Goal: Task Accomplishment & Management: Manage account settings

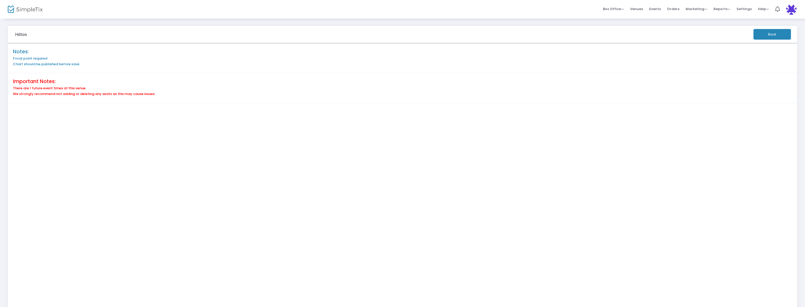
click at [762, 34] on button "Back" at bounding box center [772, 34] width 37 height 11
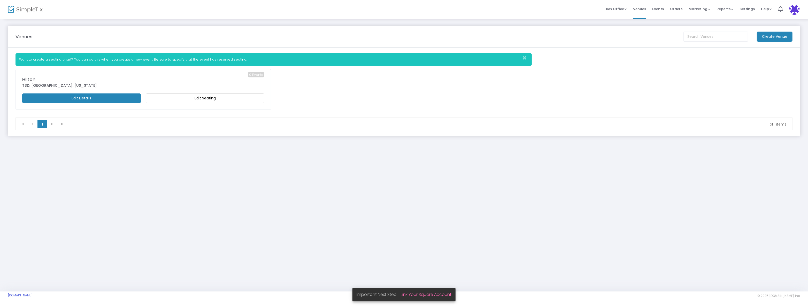
click at [99, 101] on m-button "Edit Details" at bounding box center [81, 98] width 119 height 10
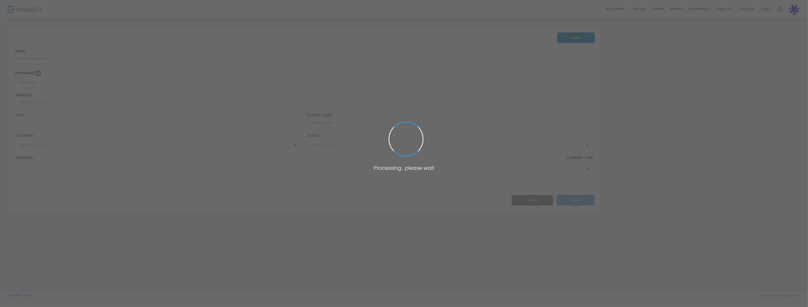
type input "[GEOGRAPHIC_DATA]"
type input "Hilton"
type input "TBD"
type input "Phoenix"
type input "[GEOGRAPHIC_DATA]"
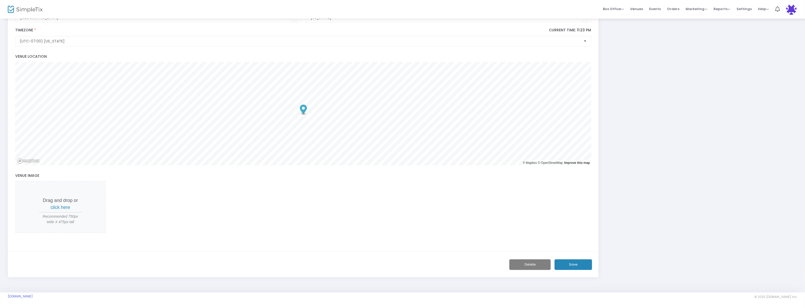
scroll to position [128, 0]
click at [531, 263] on button "Delete" at bounding box center [529, 263] width 41 height 11
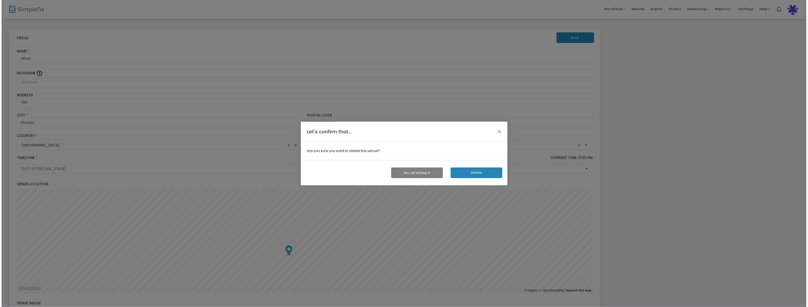
scroll to position [0, 0]
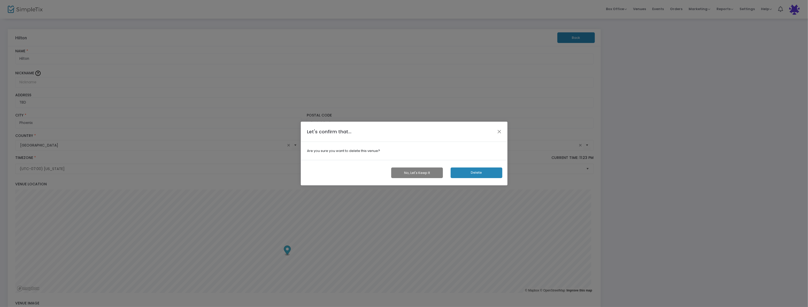
click at [472, 174] on button "Delete" at bounding box center [477, 172] width 52 height 11
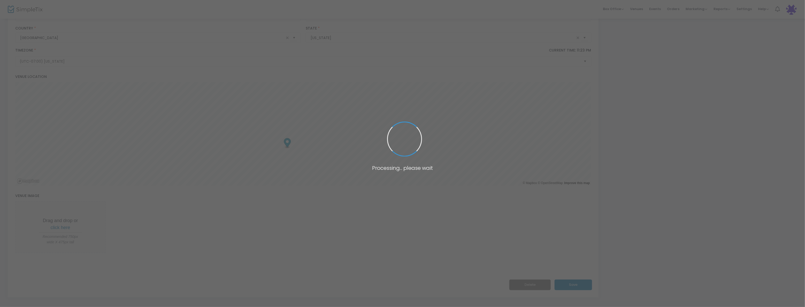
scroll to position [128, 0]
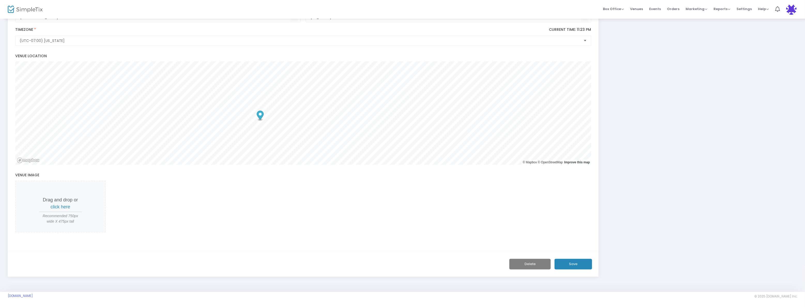
click at [579, 259] on button "Save" at bounding box center [573, 263] width 37 height 11
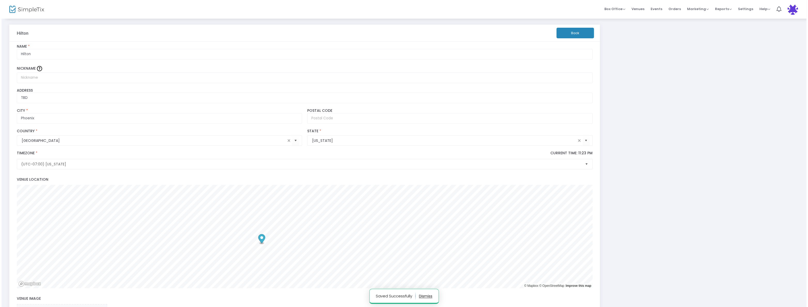
scroll to position [0, 0]
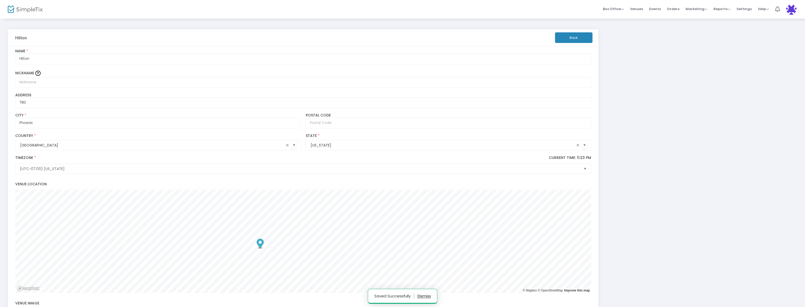
click at [567, 36] on button "Back" at bounding box center [573, 37] width 37 height 11
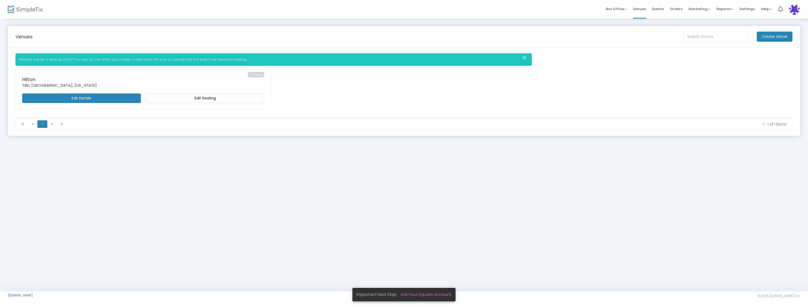
click at [200, 98] on m-button "Edit Seating" at bounding box center [205, 98] width 119 height 10
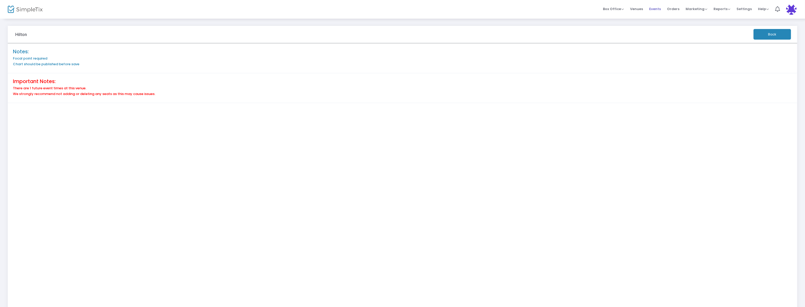
click at [659, 7] on span "Events" at bounding box center [655, 8] width 12 height 13
